Goal: Task Accomplishment & Management: Manage account settings

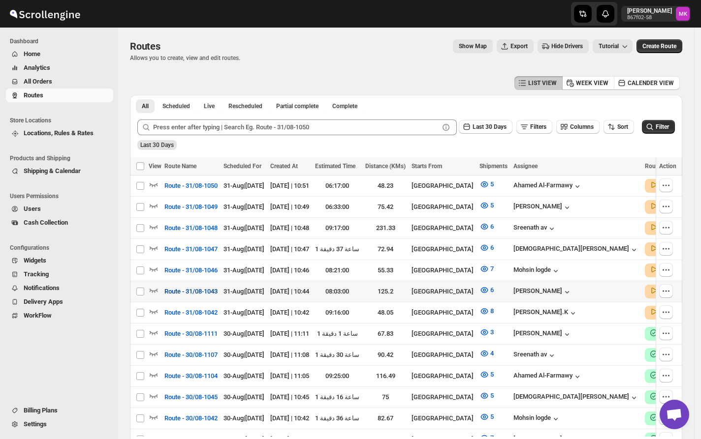
click at [209, 287] on span "Route - 31/08-1043" at bounding box center [190, 292] width 53 height 10
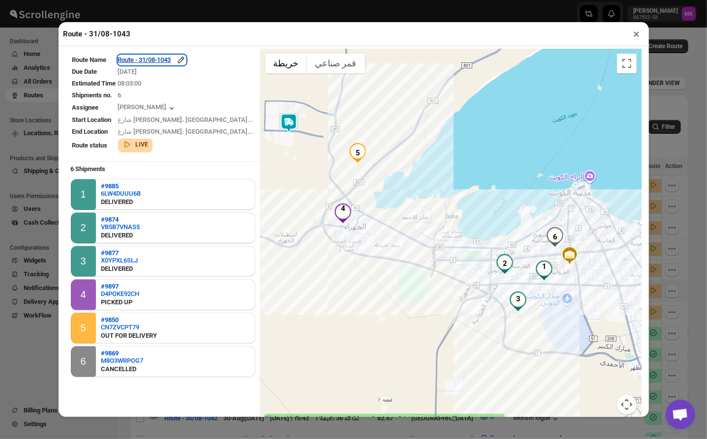
click at [160, 60] on div "Route - 31/08-1043" at bounding box center [152, 60] width 68 height 10
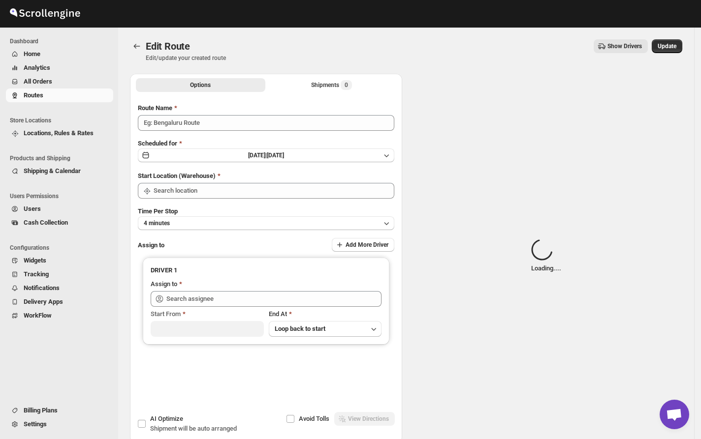
type input "Route - 31/08-1043"
type input "[GEOGRAPHIC_DATA]"
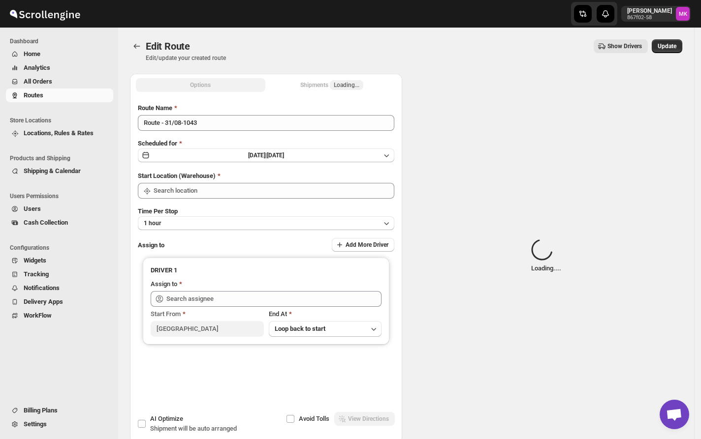
type input "[GEOGRAPHIC_DATA]"
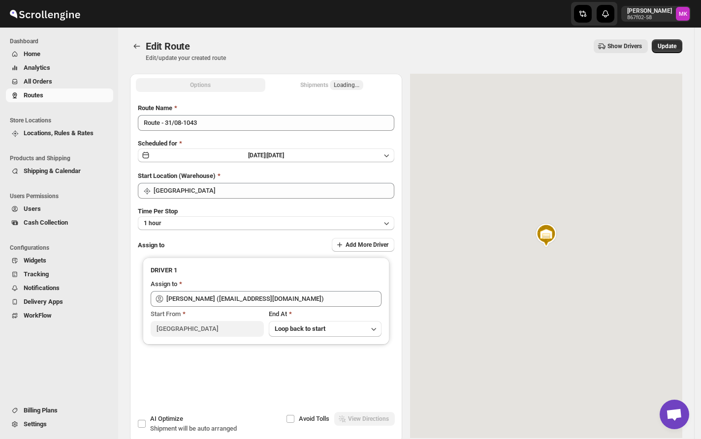
type input "[PERSON_NAME] ([EMAIL_ADDRESS][DOMAIN_NAME])"
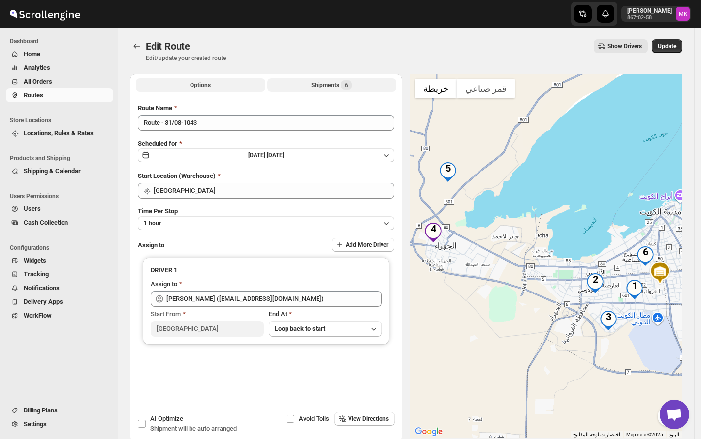
click at [317, 89] on div "Shipments 6" at bounding box center [331, 85] width 41 height 10
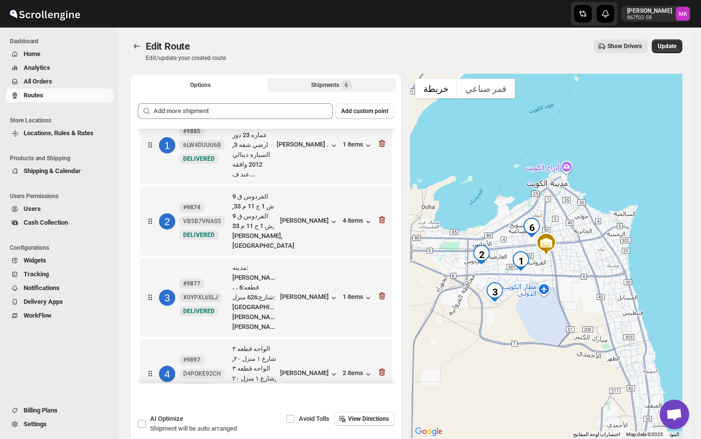
scroll to position [109, 0]
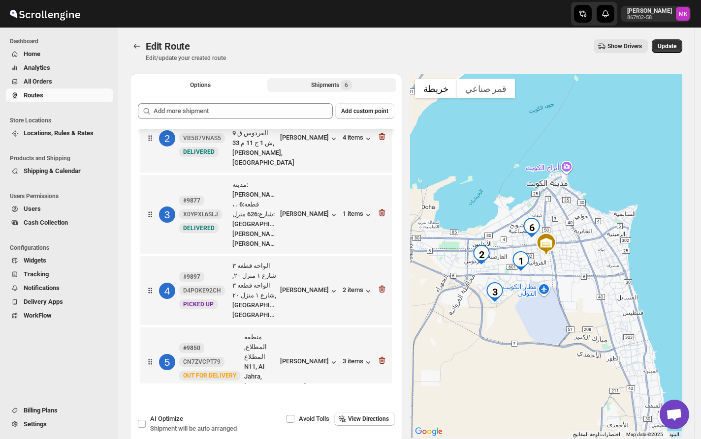
click at [377, 432] on icon "button" at bounding box center [382, 437] width 10 height 10
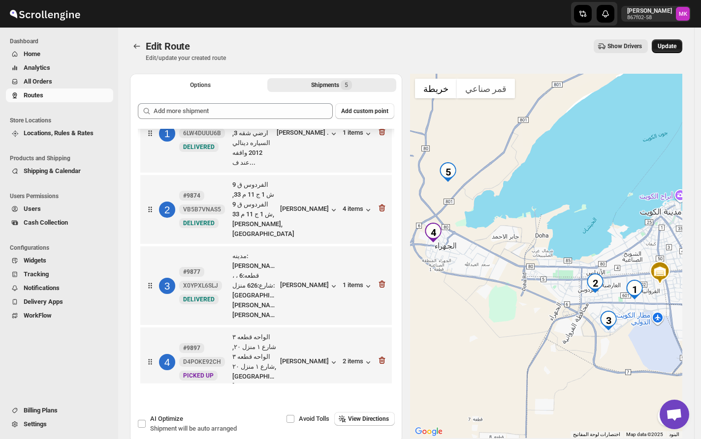
click at [668, 50] on button "Update" at bounding box center [667, 46] width 31 height 14
